Goal: Task Accomplishment & Management: Manage account settings

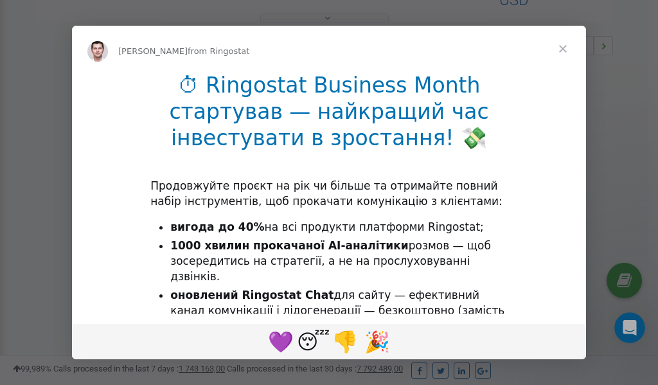
click at [565, 48] on span "Close" at bounding box center [563, 49] width 46 height 46
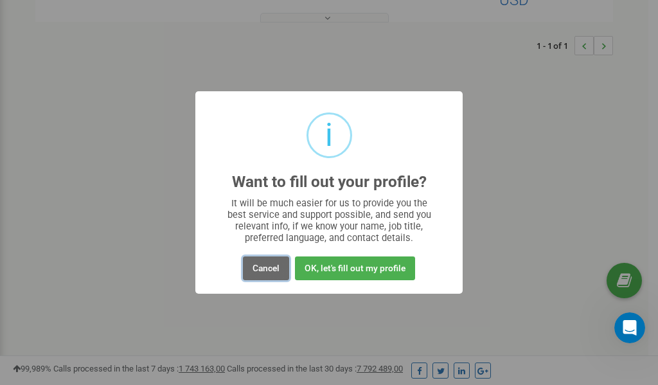
click at [264, 267] on button "Cancel" at bounding box center [266, 268] width 46 height 24
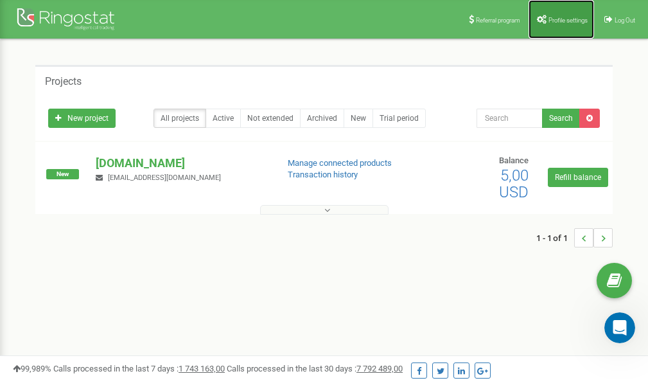
click at [567, 17] on span "Profile settings" at bounding box center [568, 20] width 39 height 7
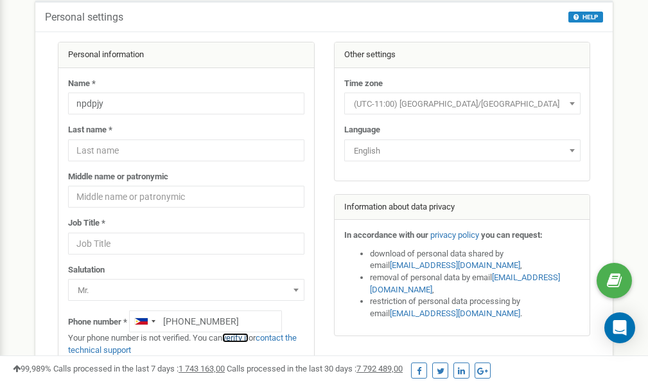
click at [237, 339] on link "verify it" at bounding box center [235, 338] width 26 height 10
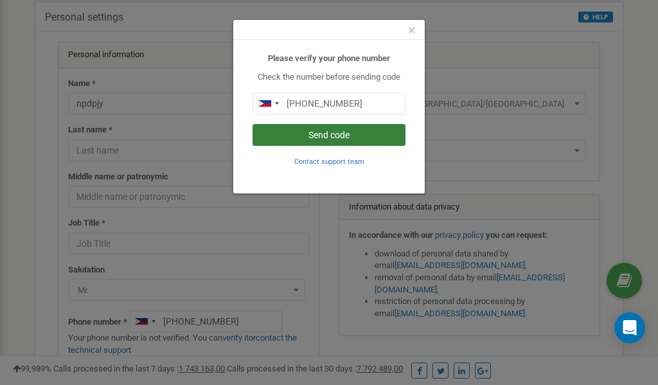
click at [325, 134] on button "Send code" at bounding box center [329, 135] width 153 height 22
